Goal: Find specific page/section: Find specific page/section

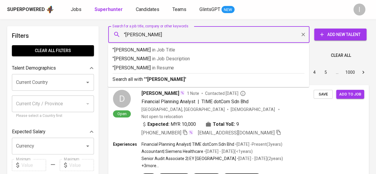
type input ""[PERSON_NAME]""
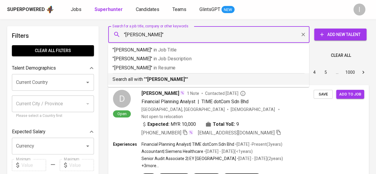
click at [165, 80] on b ""[PERSON_NAME]"" at bounding box center [165, 79] width 41 height 6
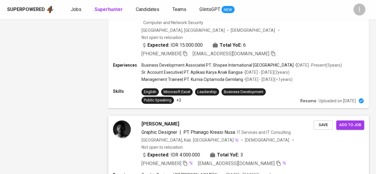
scroll to position [983, 0]
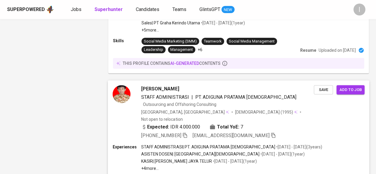
scroll to position [1185, 0]
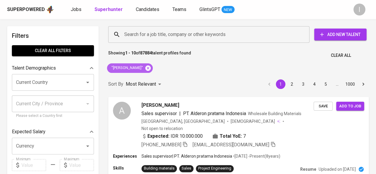
click at [145, 67] on icon at bounding box center [147, 67] width 5 height 5
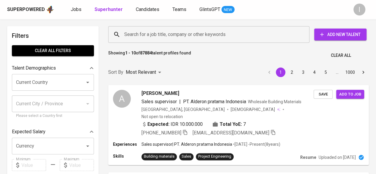
click at [150, 34] on input "Search for a job title, company or other keywords" at bounding box center [210, 34] width 175 height 11
click at [148, 34] on input "Search for a job title, company or other keywords" at bounding box center [210, 34] width 175 height 11
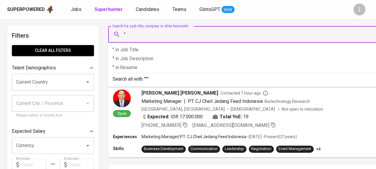
paste input "[EMAIL_ADDRESS][DOMAIN_NAME]"
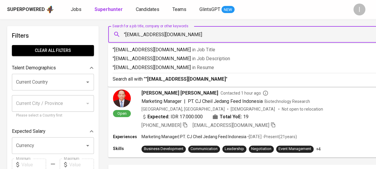
type input ""[EMAIL_ADDRESS][DOMAIN_NAME]""
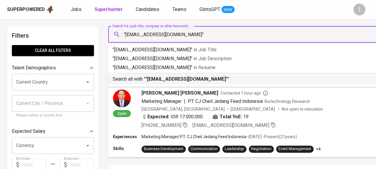
click at [159, 80] on b ""[EMAIL_ADDRESS][DOMAIN_NAME]"" at bounding box center [186, 79] width 82 height 6
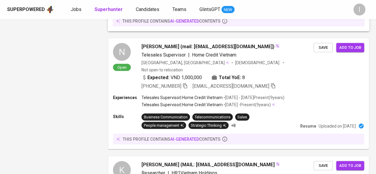
scroll to position [484, 0]
